Goal: Task Accomplishment & Management: Use online tool/utility

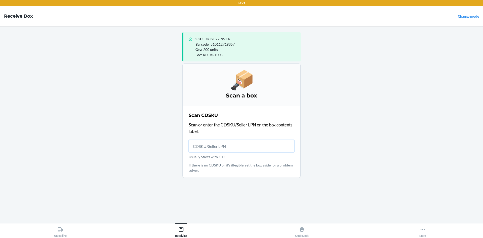
click at [238, 141] on input "Usually Starts with 'CD'" at bounding box center [242, 146] width 106 height 12
type input "CDTG7EKJV4B"
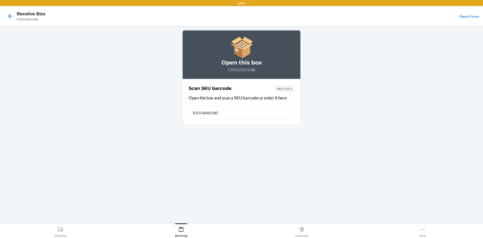
type input "810148461805"
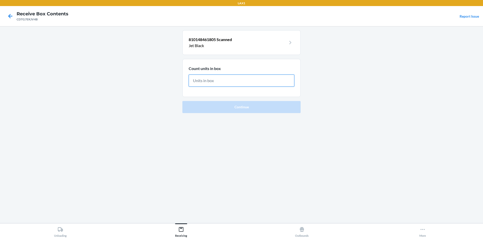
drag, startPoint x: 241, startPoint y: 78, endPoint x: 241, endPoint y: 81, distance: 3.8
click at [241, 78] on input "text" at bounding box center [242, 80] width 106 height 12
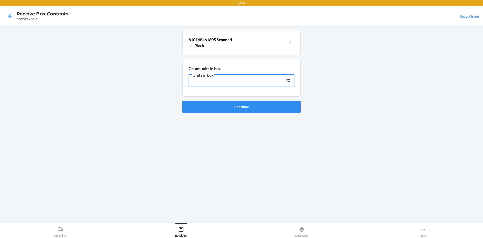
type input "200"
click button "Continue" at bounding box center [241, 107] width 118 height 12
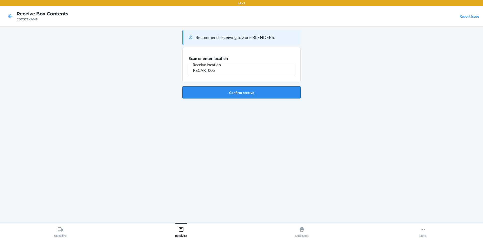
type input "RECART005"
click at [198, 88] on button "Confirm receive" at bounding box center [241, 92] width 118 height 12
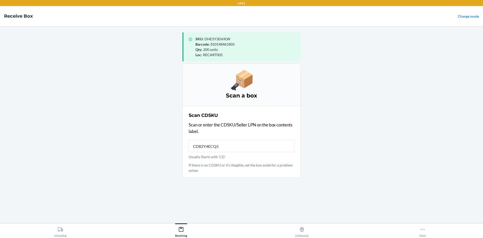
type input "CD82Y4ECQ5E"
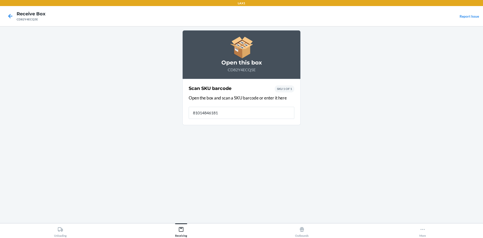
type input "810148461812"
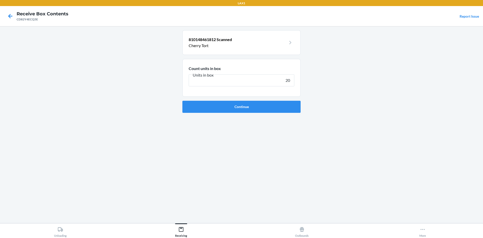
type input "200"
click button "Continue" at bounding box center [241, 107] width 118 height 12
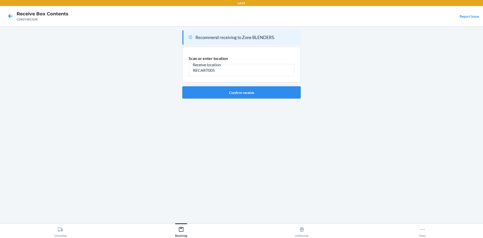
type input "RECART005"
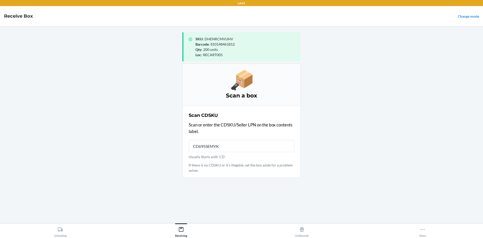
type input "CD695SEMYK3"
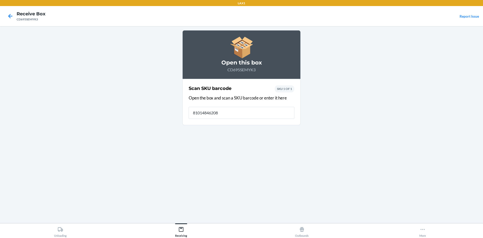
type input "810148462086"
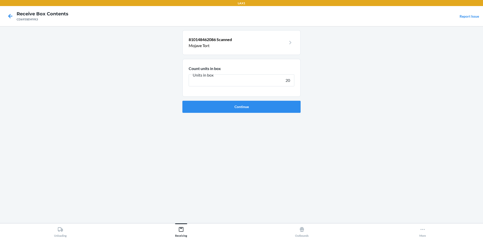
type input "200"
click button "Continue" at bounding box center [241, 107] width 118 height 12
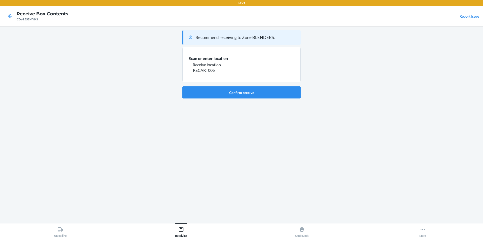
type input "RECART005"
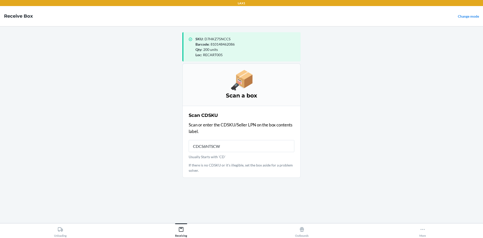
type input "CDCS6NTSCWG"
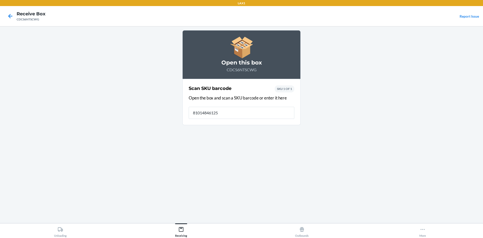
type input "810148461256"
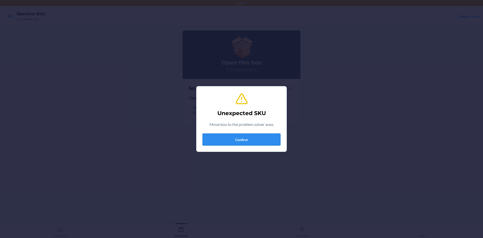
click at [263, 139] on button "Confirm" at bounding box center [241, 139] width 78 height 12
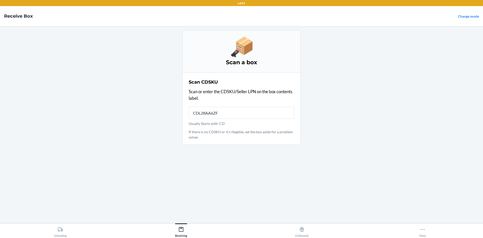
type input "CDL28AA6ZFZ"
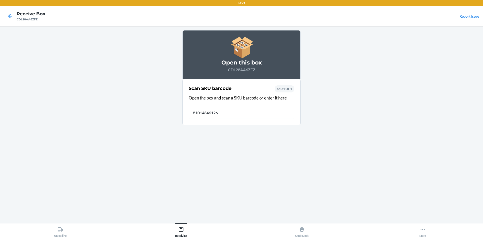
type input "810148461263"
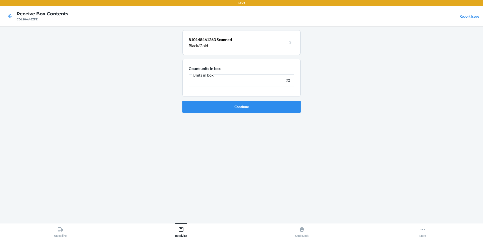
type input "200"
click button "Continue" at bounding box center [241, 107] width 118 height 12
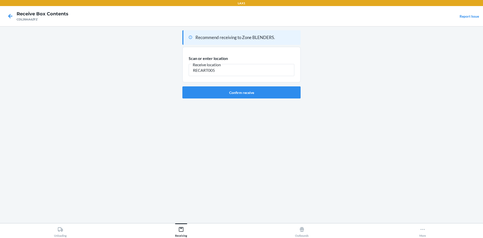
type input "RECART005"
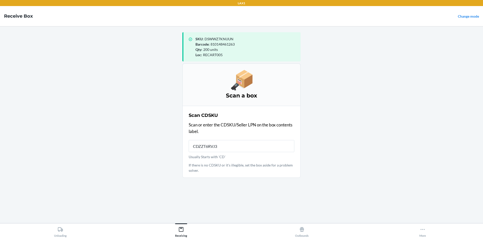
type input "CDZZT6RVJ3J"
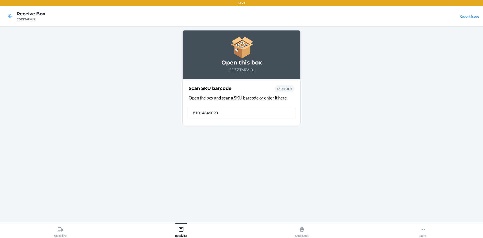
type input "810148460938"
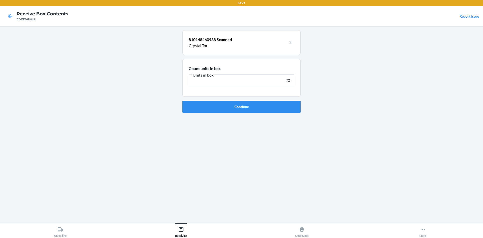
type input "200"
click button "Continue" at bounding box center [241, 107] width 118 height 12
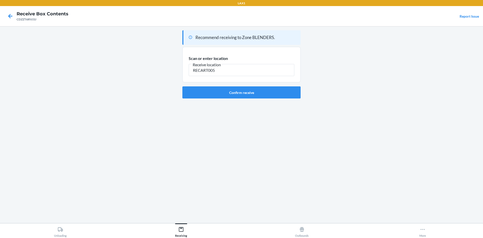
type input "RECART005"
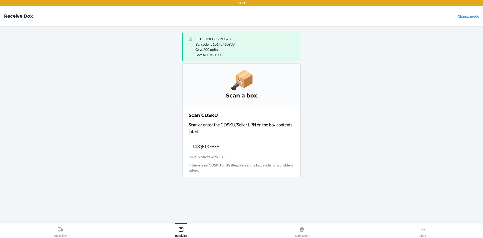
type input "CDQFTX7HEAS"
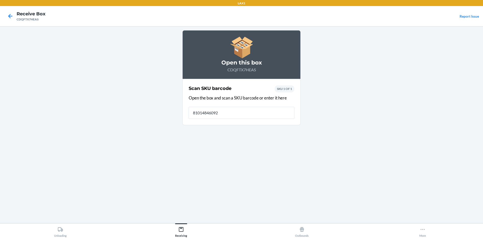
type input "810148460921"
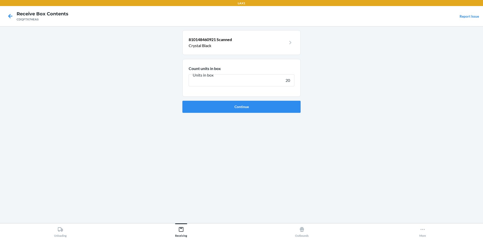
type input "200"
click button "Continue" at bounding box center [241, 107] width 118 height 12
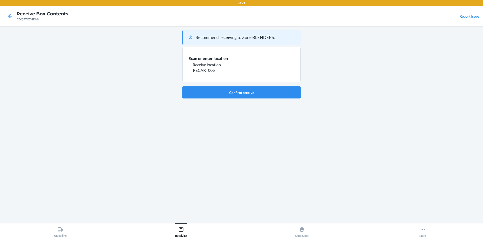
type input "RECART005"
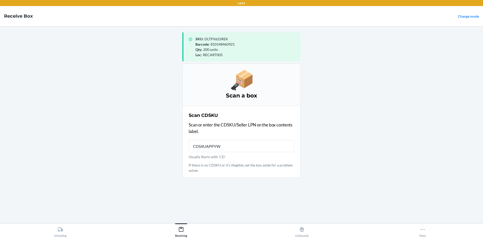
type input "CDS4UAPPYWL"
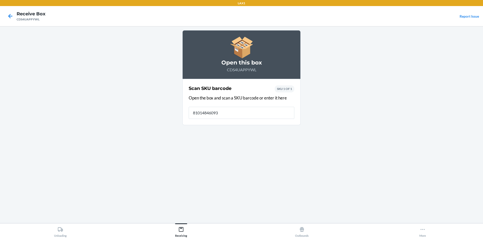
type input "810148460938"
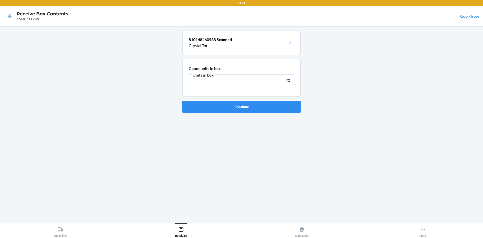
type input "200"
click button "Continue" at bounding box center [241, 107] width 118 height 12
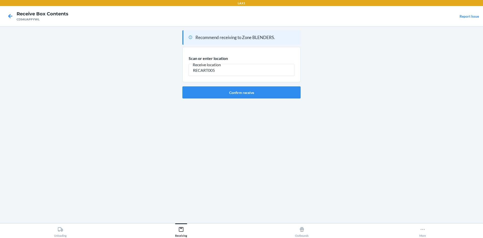
type input "RECART005"
